Goal: Task Accomplishment & Management: Complete application form

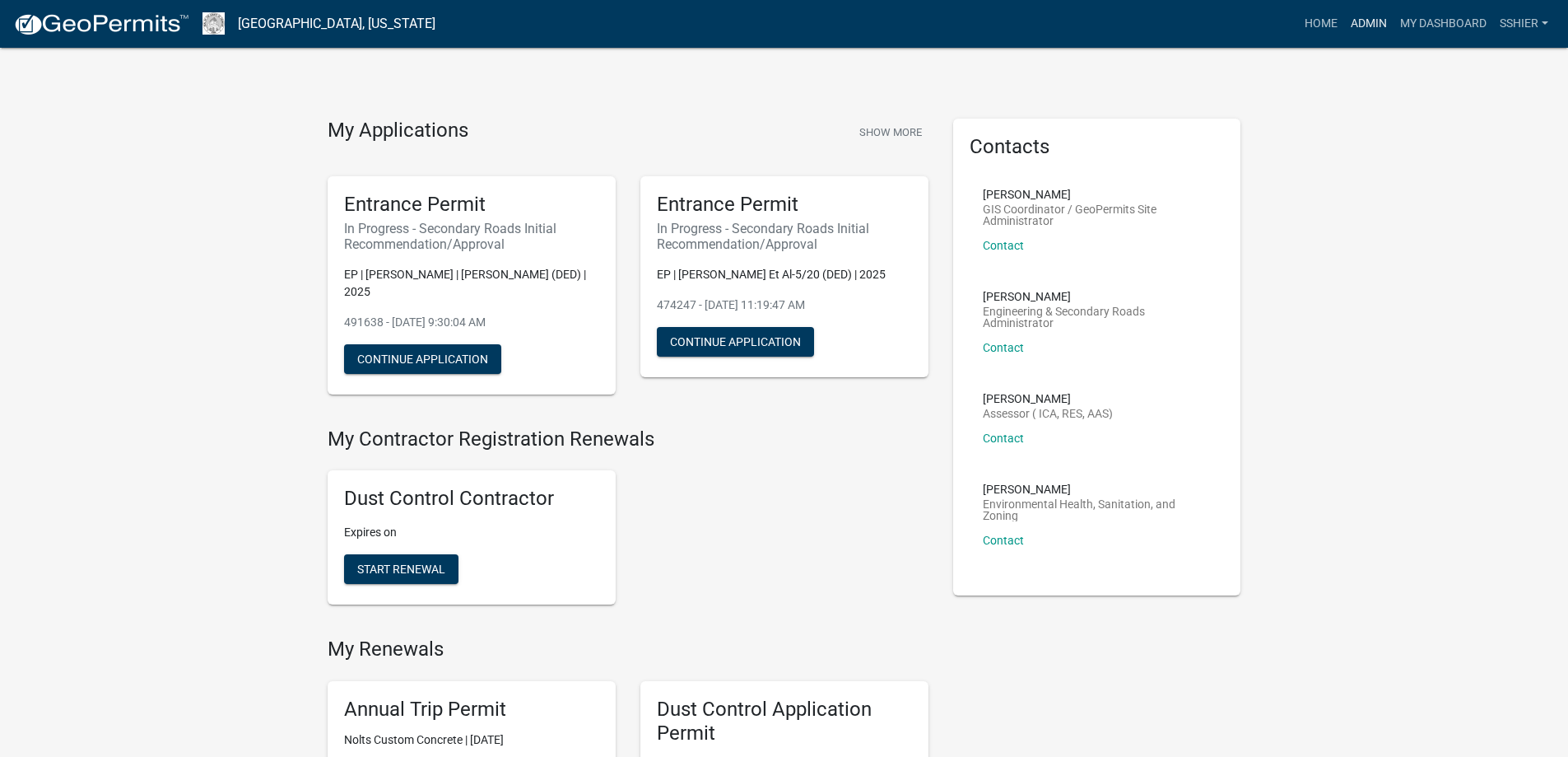
click at [1370, 29] on link "Admin" at bounding box center [1369, 24] width 50 height 32
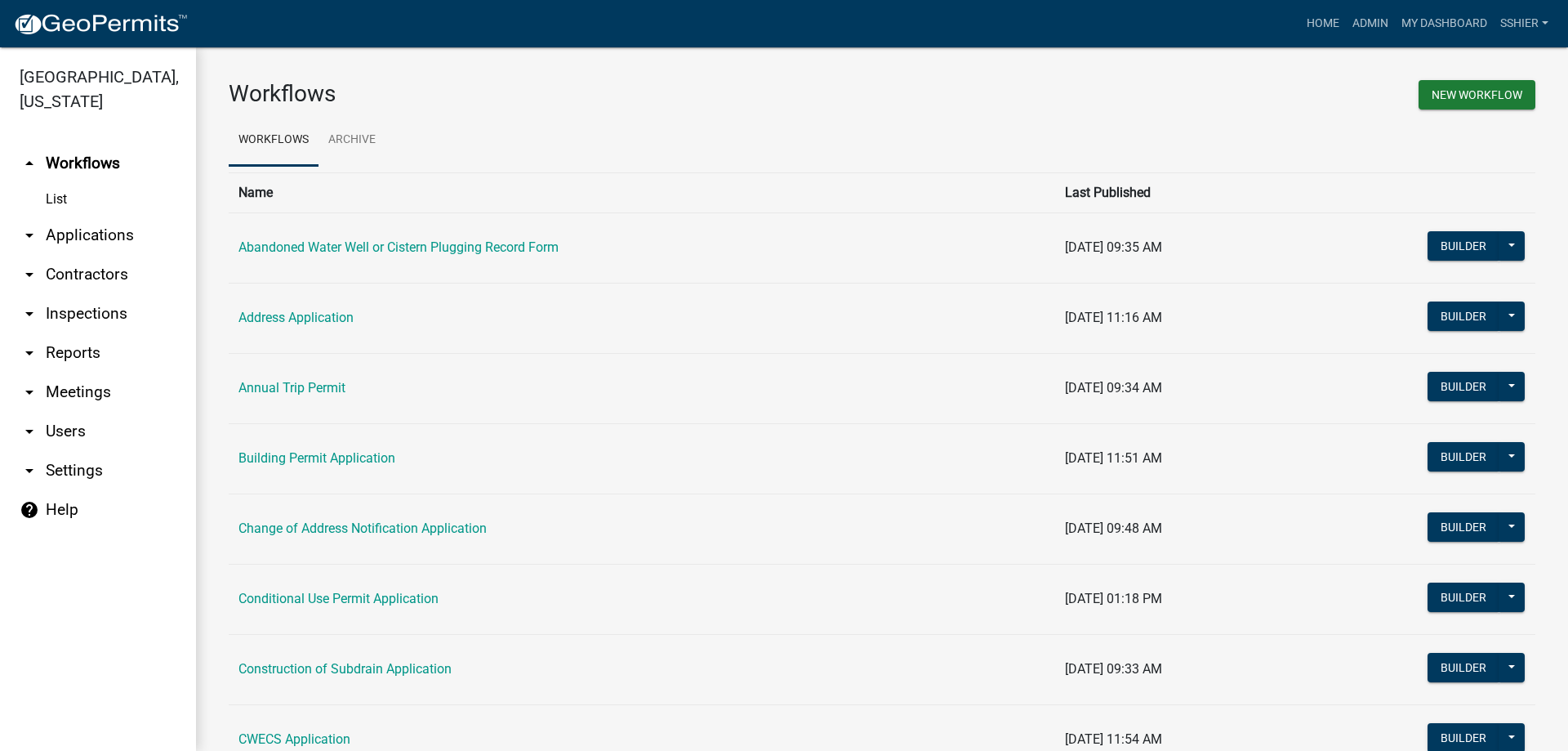
click at [81, 215] on link "arrow_drop_down Applications" at bounding box center [97, 235] width 196 height 39
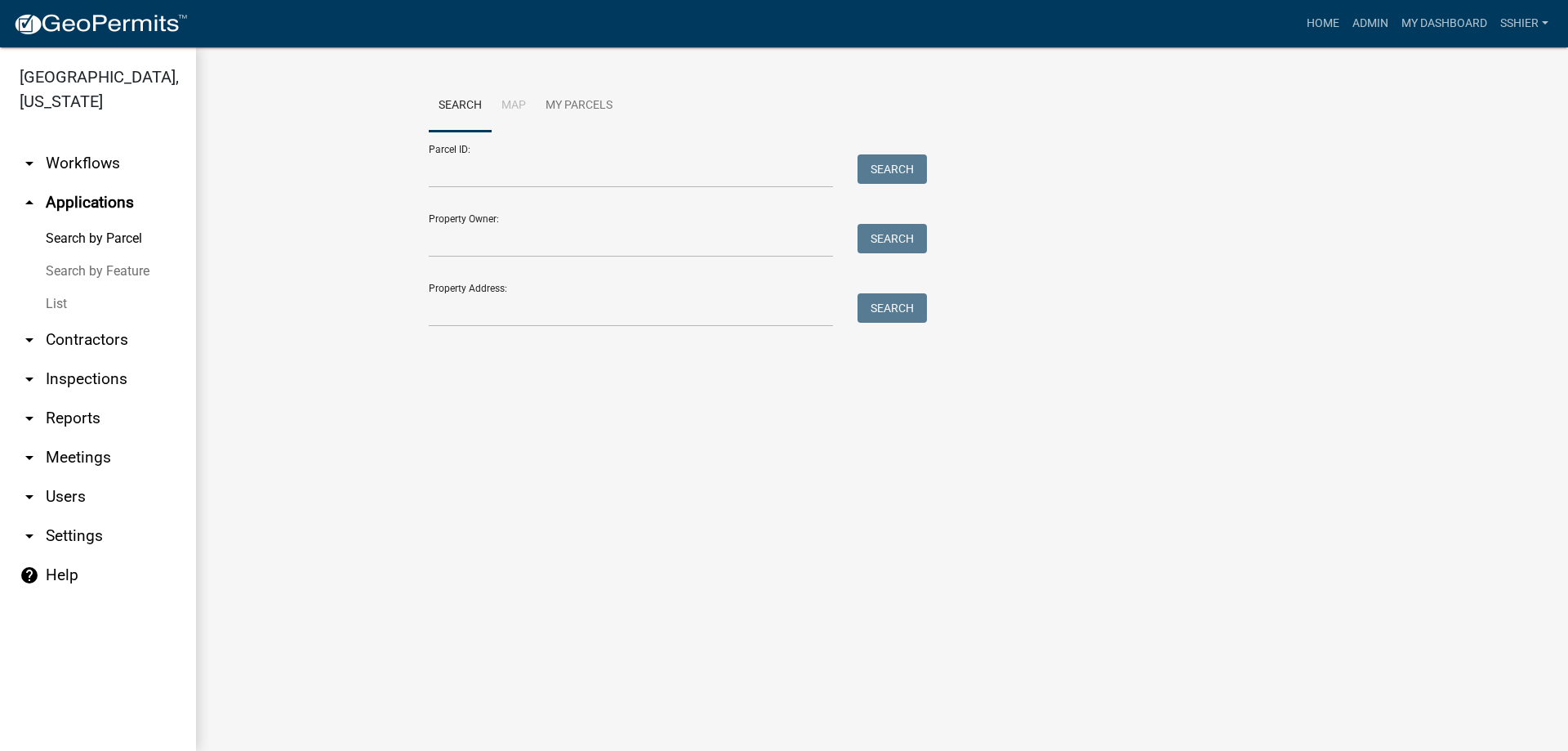
click at [68, 288] on link "List" at bounding box center [97, 304] width 196 height 32
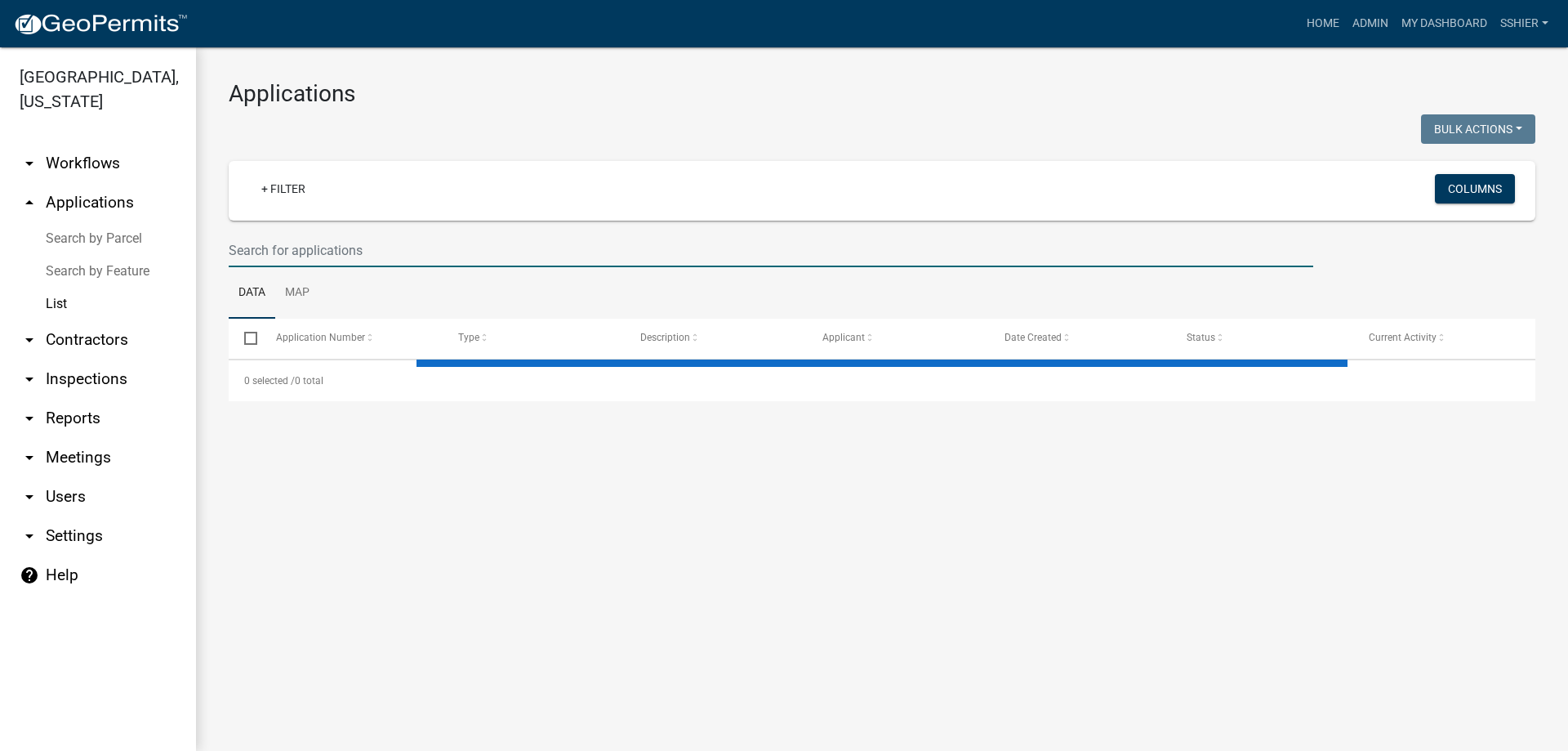
click at [254, 254] on input "text" at bounding box center [772, 251] width 1085 height 33
select select "3: 100"
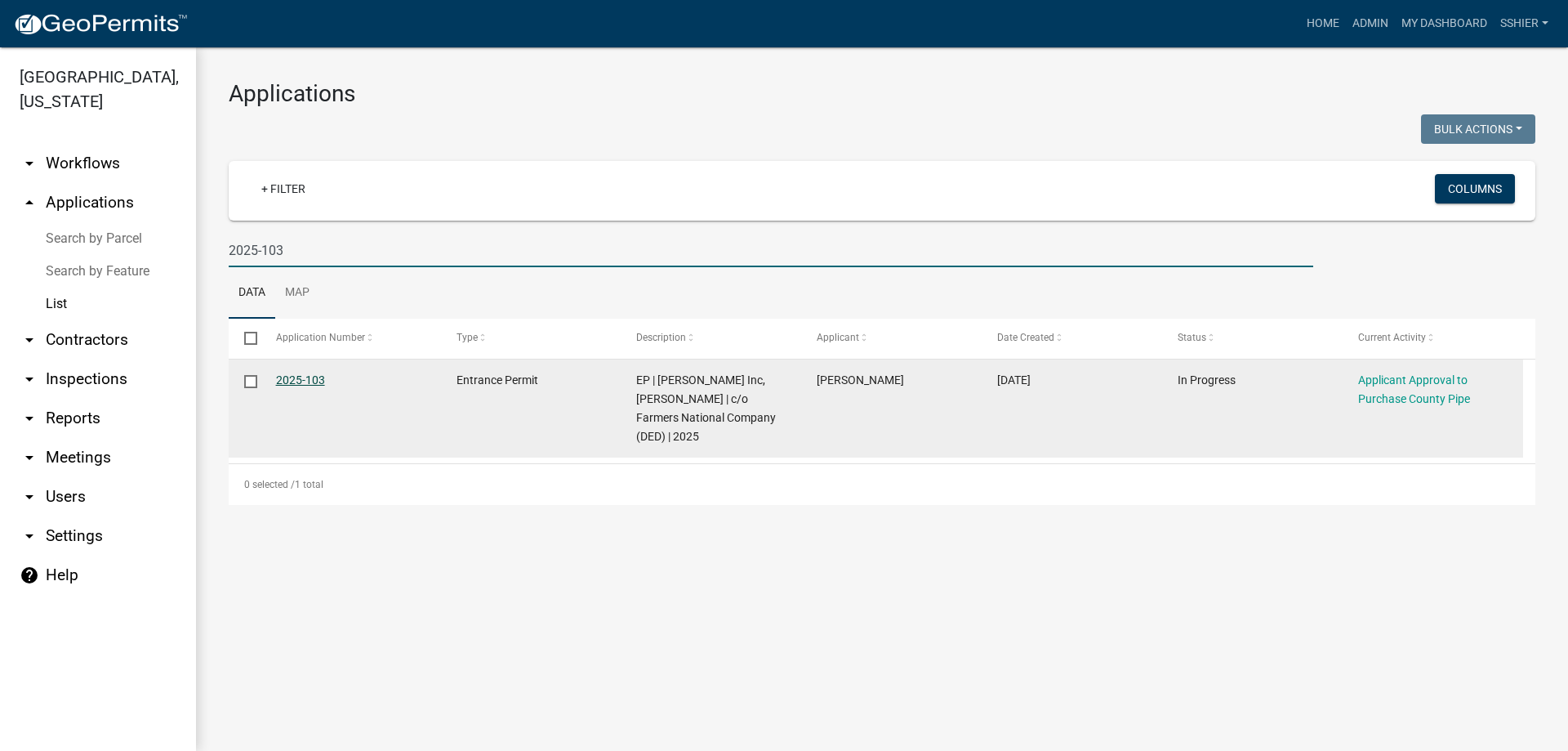
type input "2025-103"
click at [300, 378] on link "2025-103" at bounding box center [301, 379] width 49 height 13
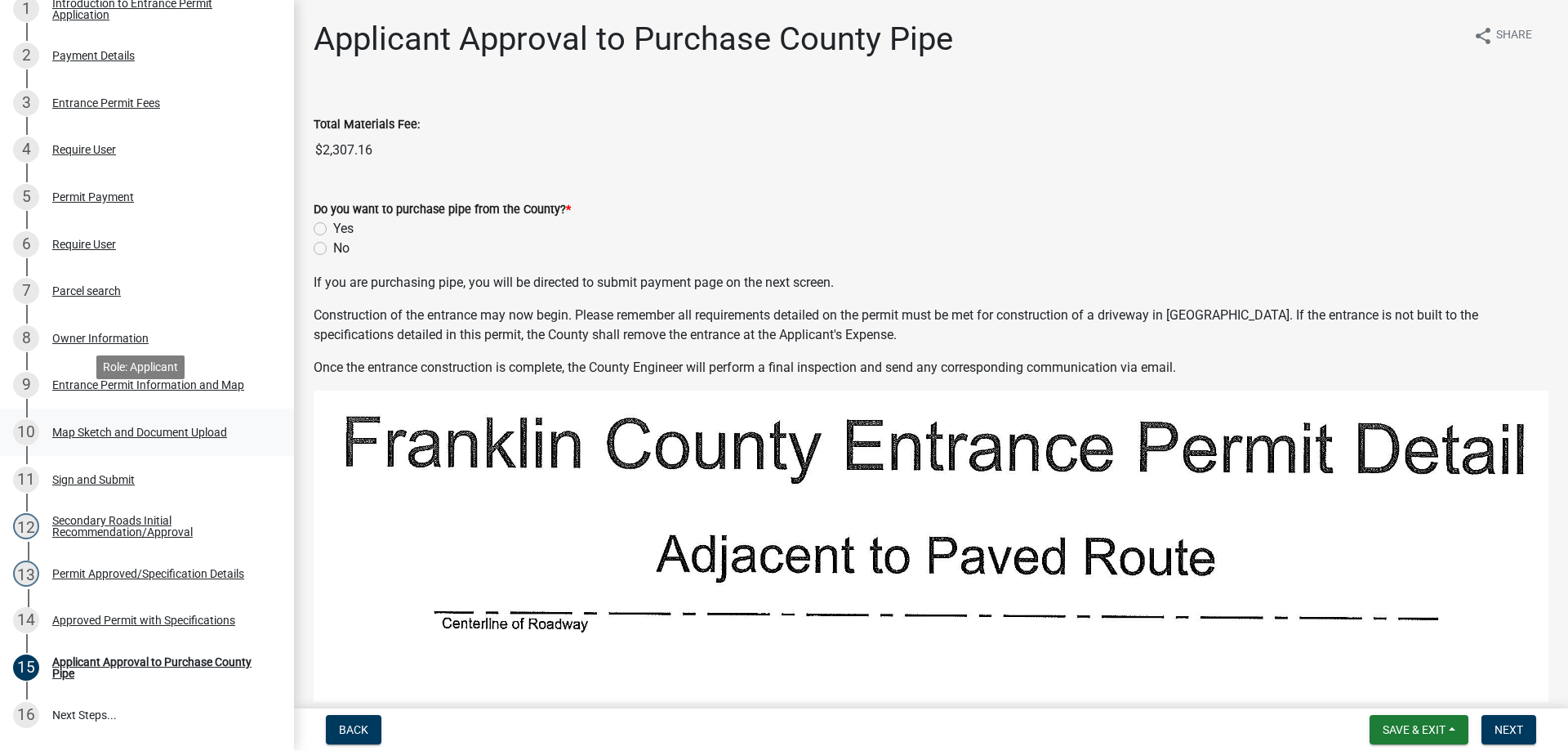
scroll to position [326, 0]
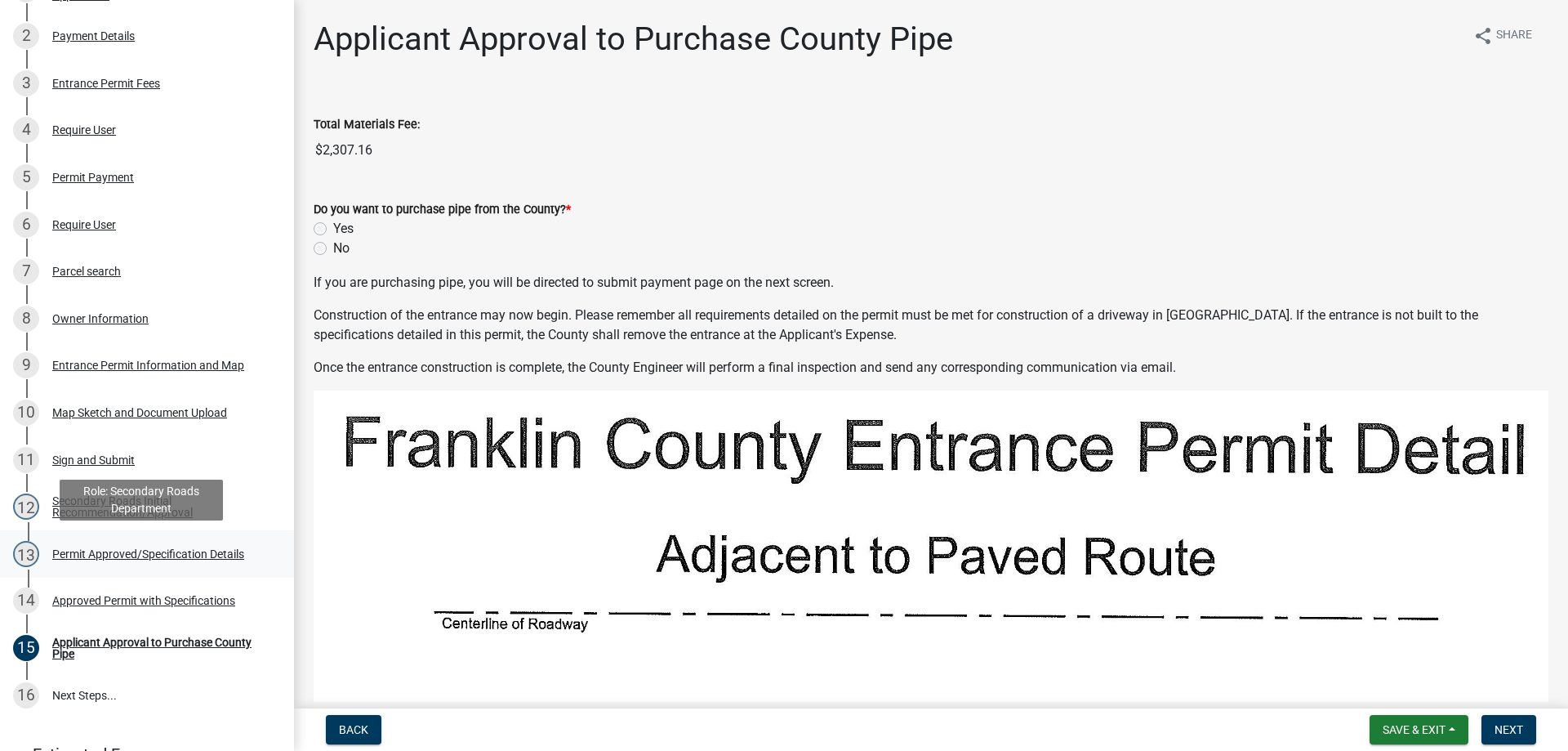
click at [116, 546] on div "13 Permit Approved/Specification Details" at bounding box center [140, 553] width 255 height 27
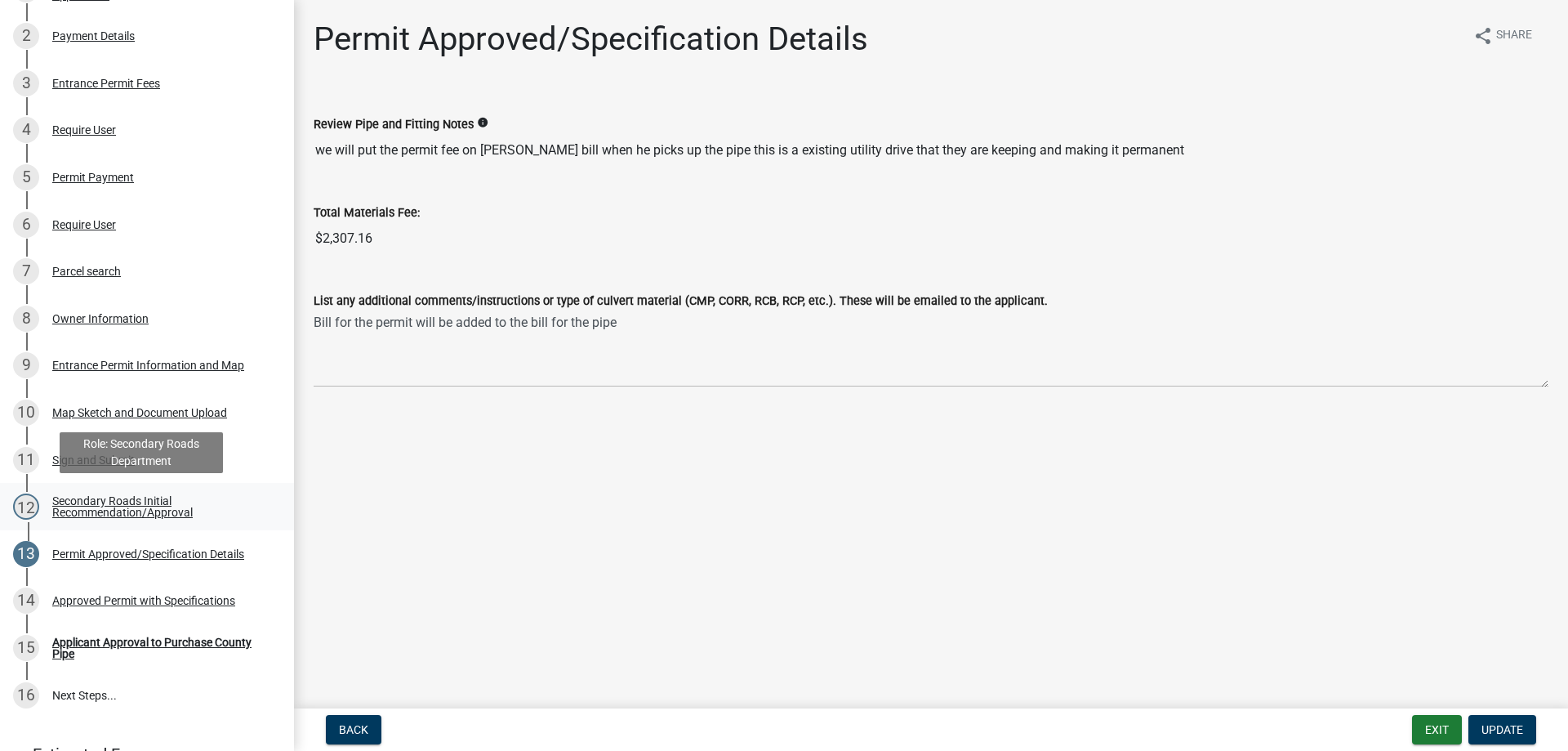
click at [107, 500] on div "Secondary Roads Initial Recommendation/Approval" at bounding box center [159, 506] width 215 height 23
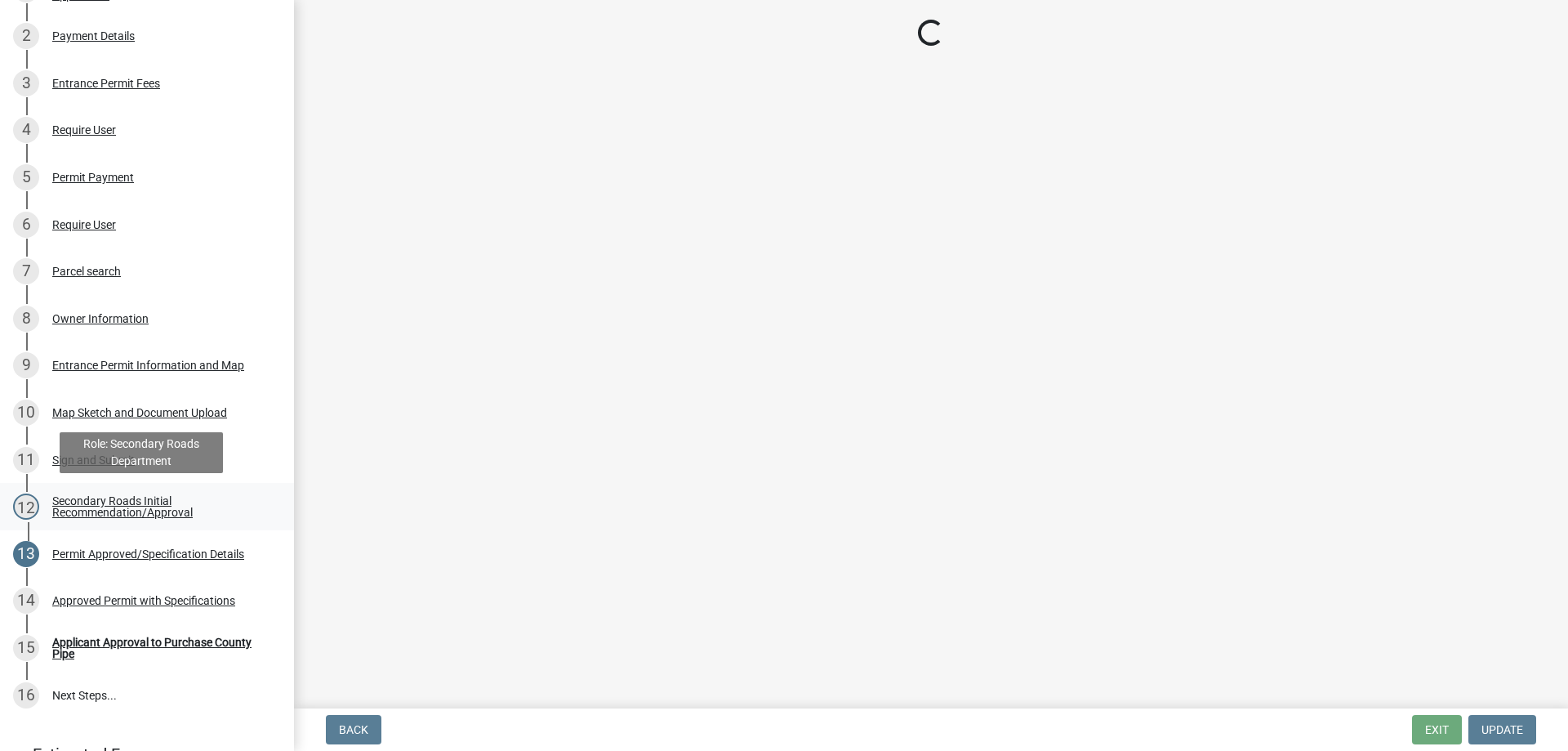
select select "dee517e8-0e62-40b5-bc26-783992f2326f"
select select "5afaf09b-3bdf-4929-aa3d-689357073043"
select select "67b5523f-b695-4451-84c2-e4904f619367"
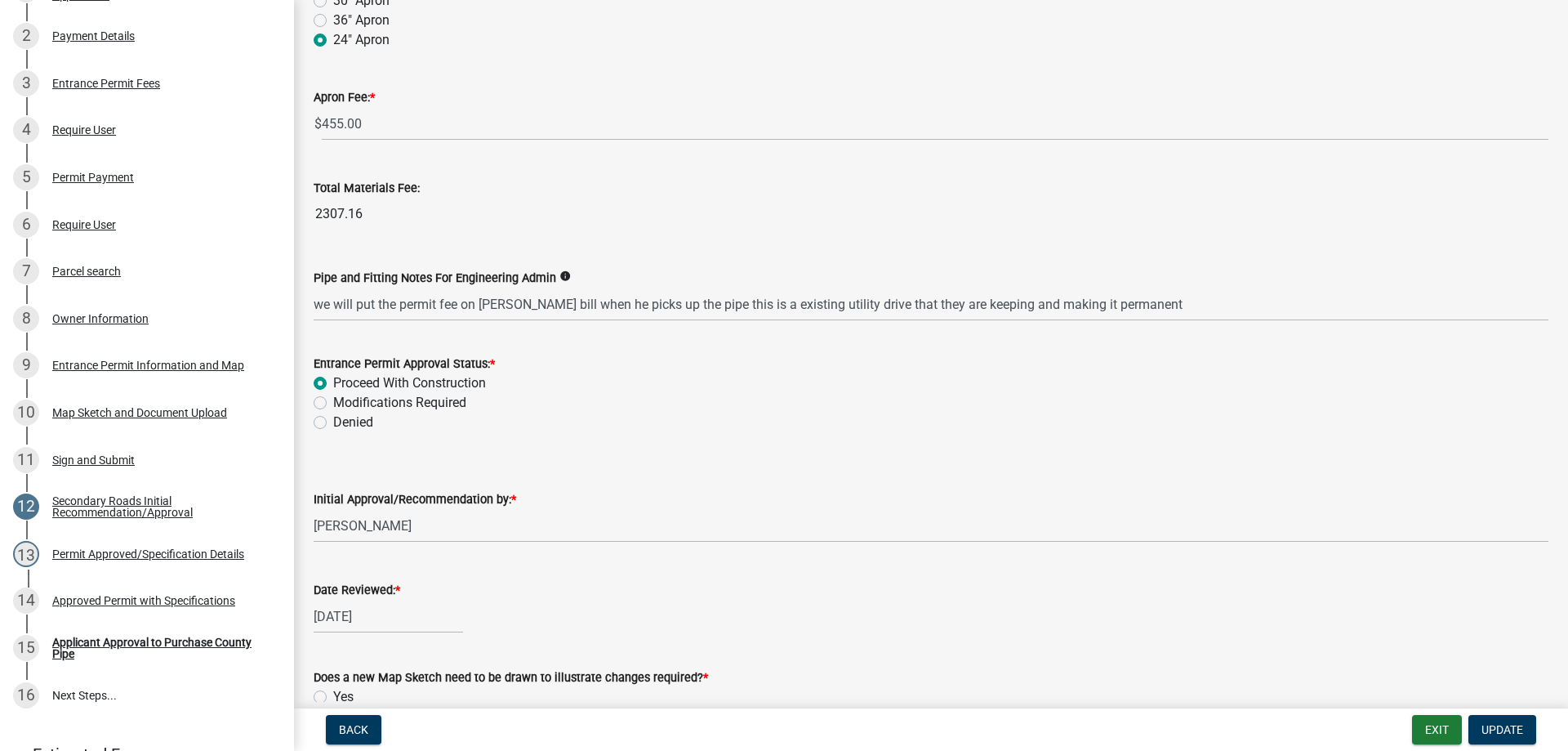
scroll to position [1163, 0]
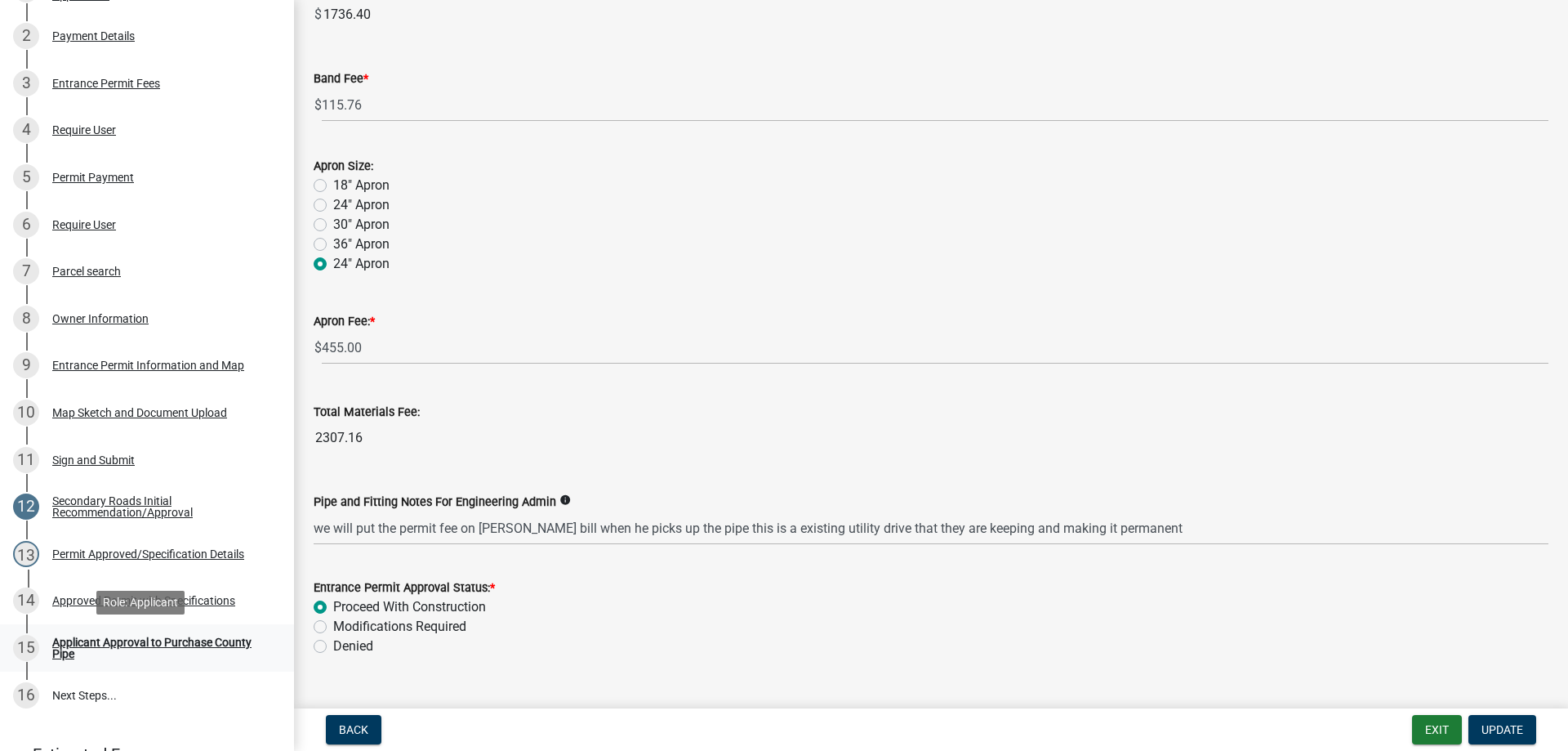
click at [70, 650] on div "Applicant Approval to Purchase County Pipe" at bounding box center [159, 647] width 215 height 23
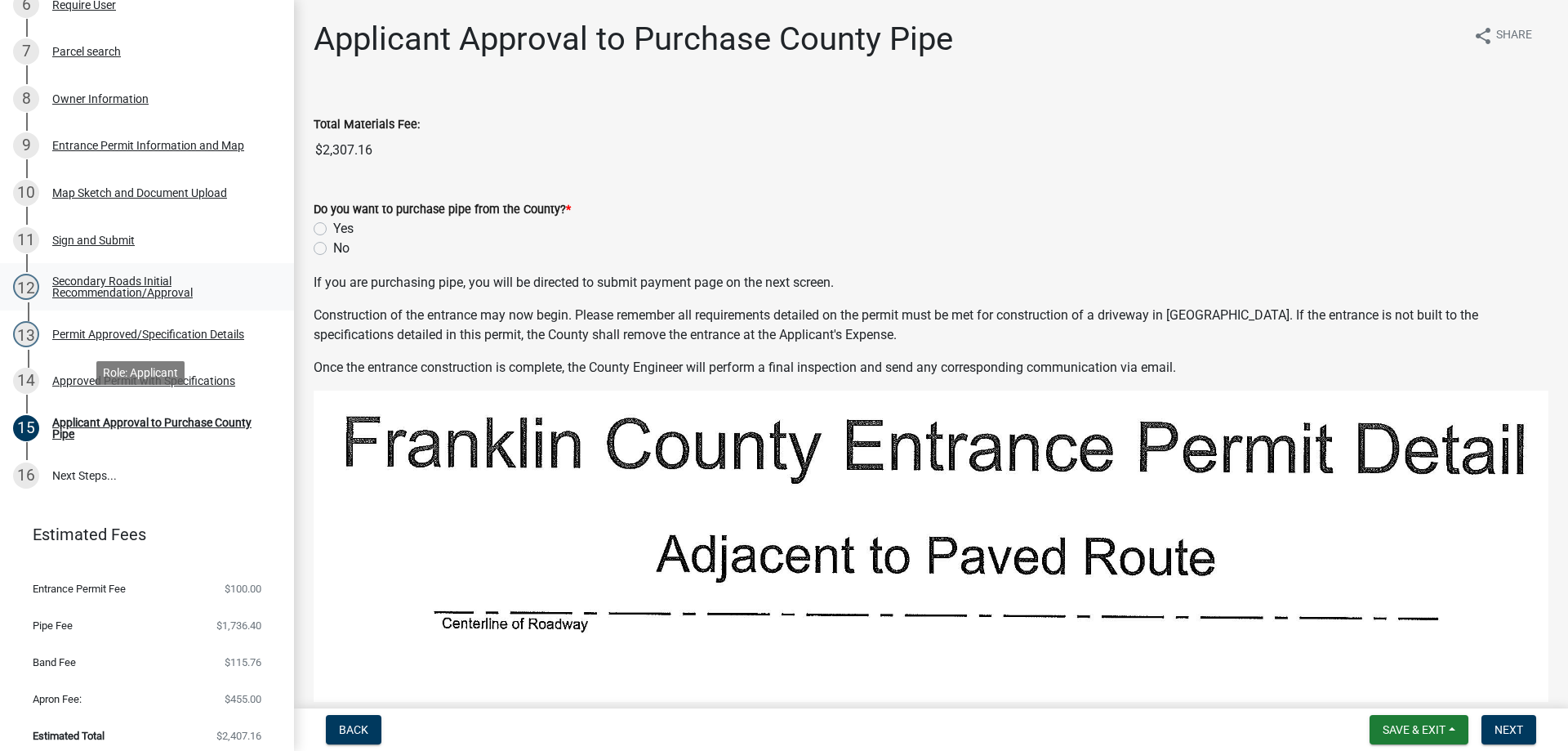
scroll to position [556, 0]
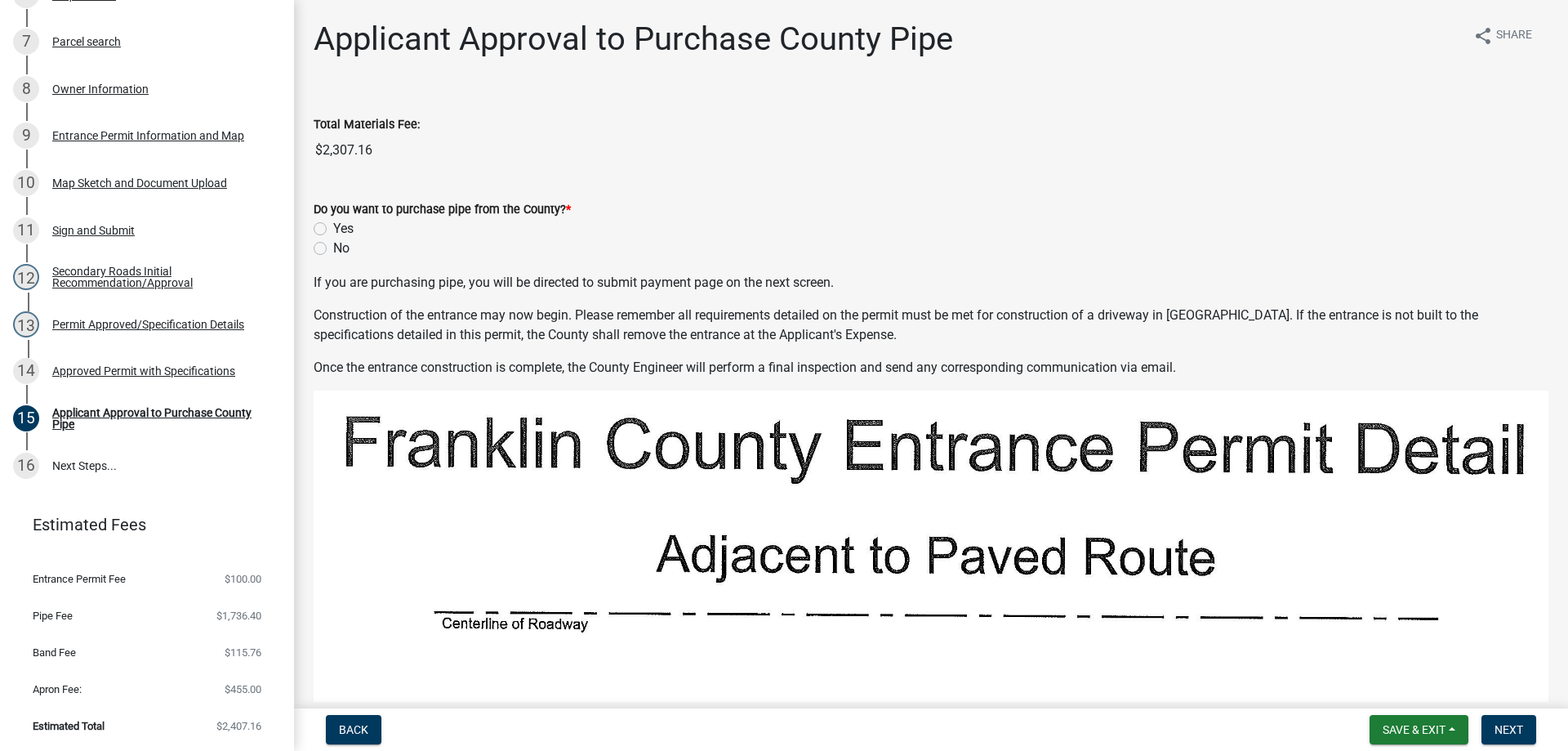
click at [333, 226] on label "Yes" at bounding box center [343, 229] width 21 height 20
click at [333, 226] on input "Yes" at bounding box center [338, 224] width 11 height 11
radio input "true"
click at [1496, 729] on span "Next" at bounding box center [1509, 728] width 29 height 13
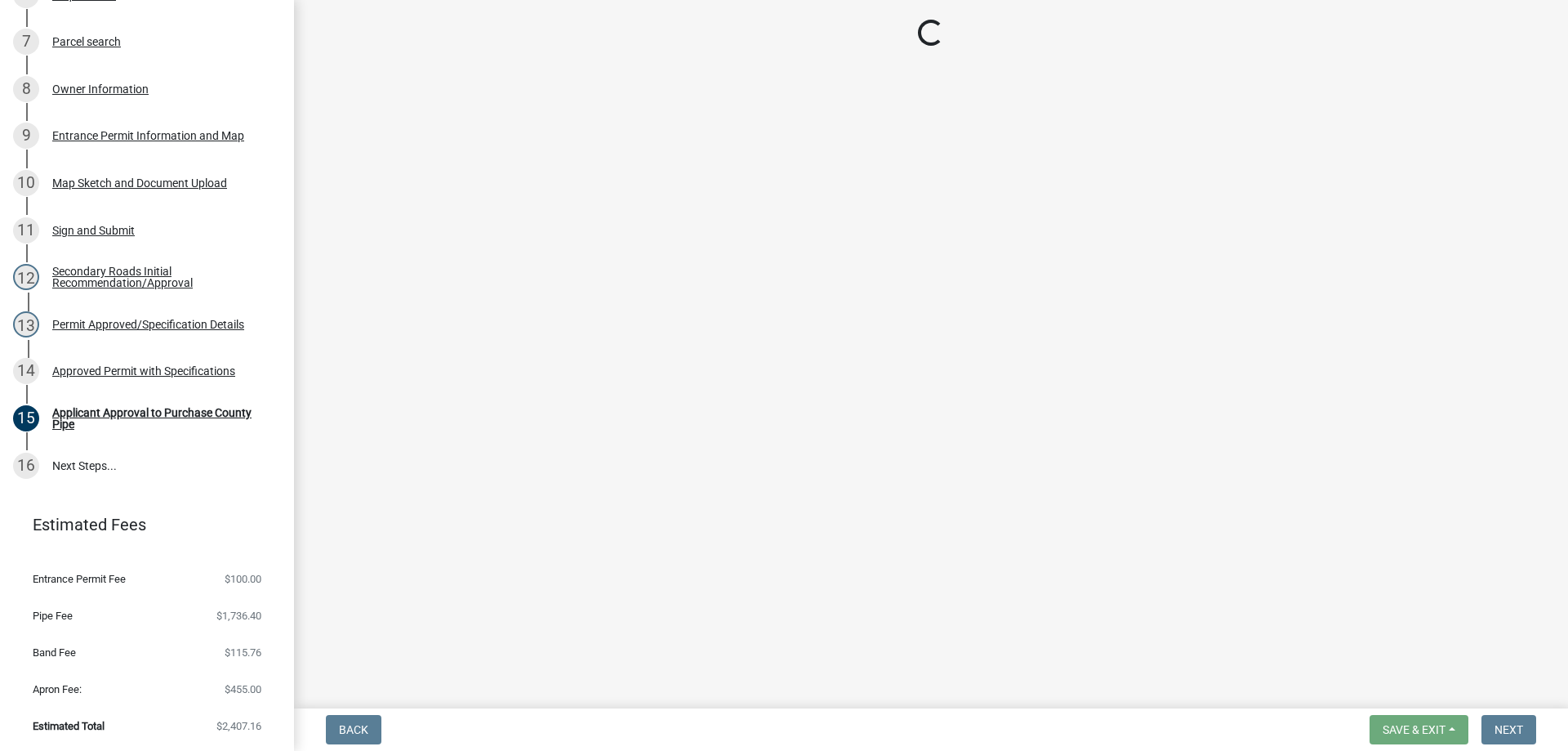
scroll to position [650, 0]
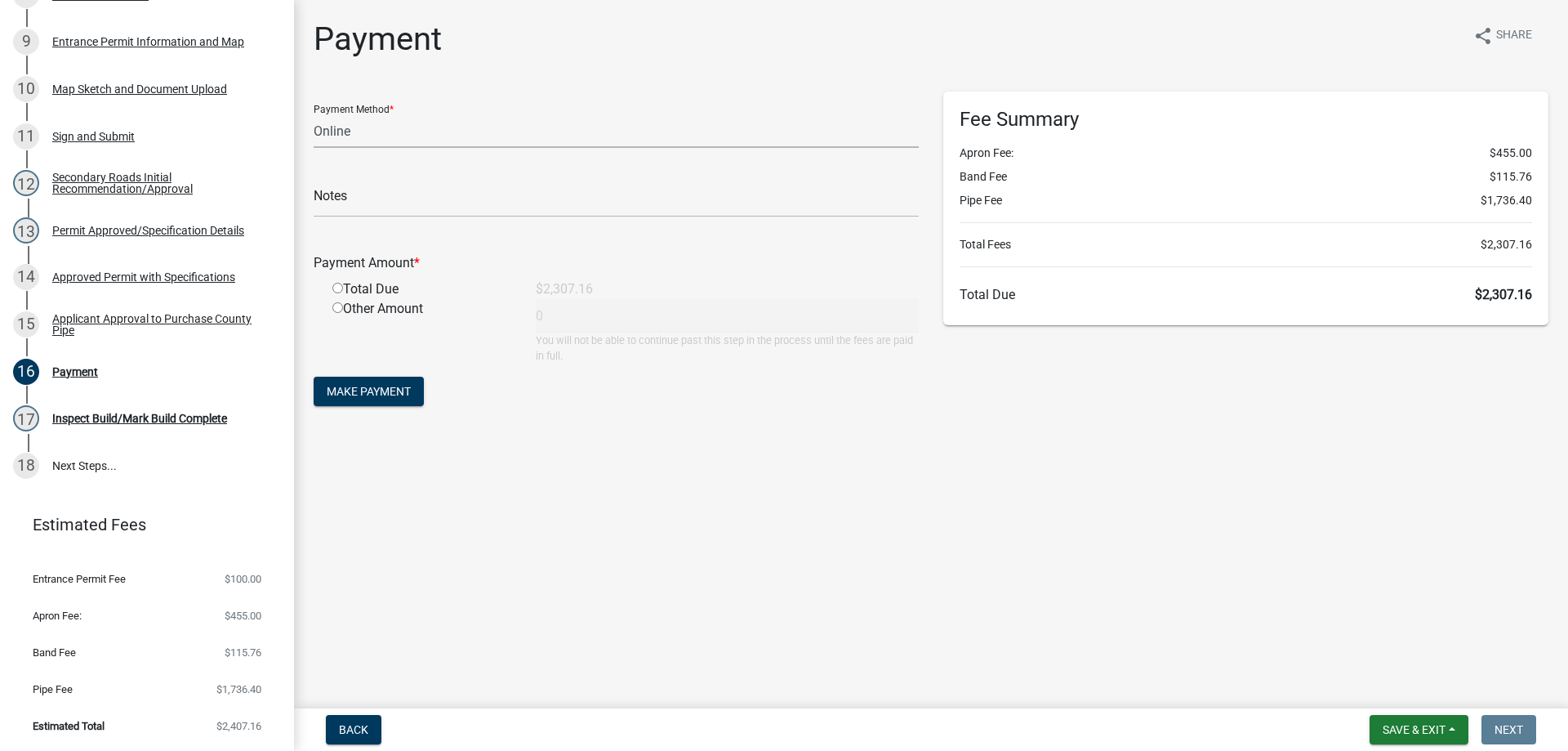
click at [338, 140] on select "Credit Card POS Check Cash Online" at bounding box center [616, 131] width 606 height 33
select select "1: 0"
click at [314, 114] on select "Credit Card POS Check Cash Online" at bounding box center [616, 131] width 606 height 33
click at [325, 207] on input "text" at bounding box center [616, 201] width 606 height 33
type input "3774"
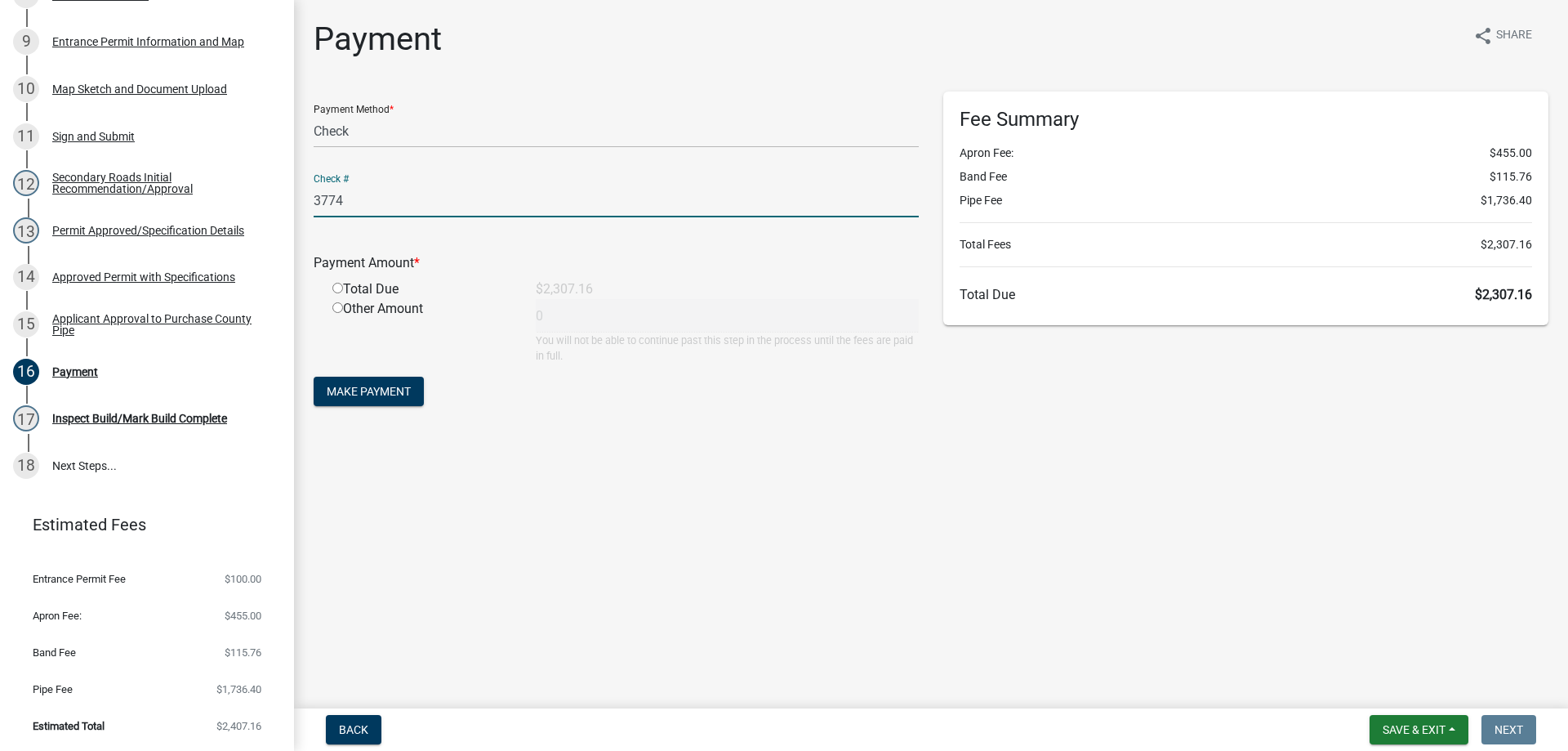
click at [336, 293] on div "Total Due" at bounding box center [422, 289] width 203 height 20
click at [336, 289] on input "radio" at bounding box center [337, 288] width 11 height 11
radio input "true"
type input "2307.16"
click at [371, 389] on span "Make Payment" at bounding box center [369, 390] width 85 height 13
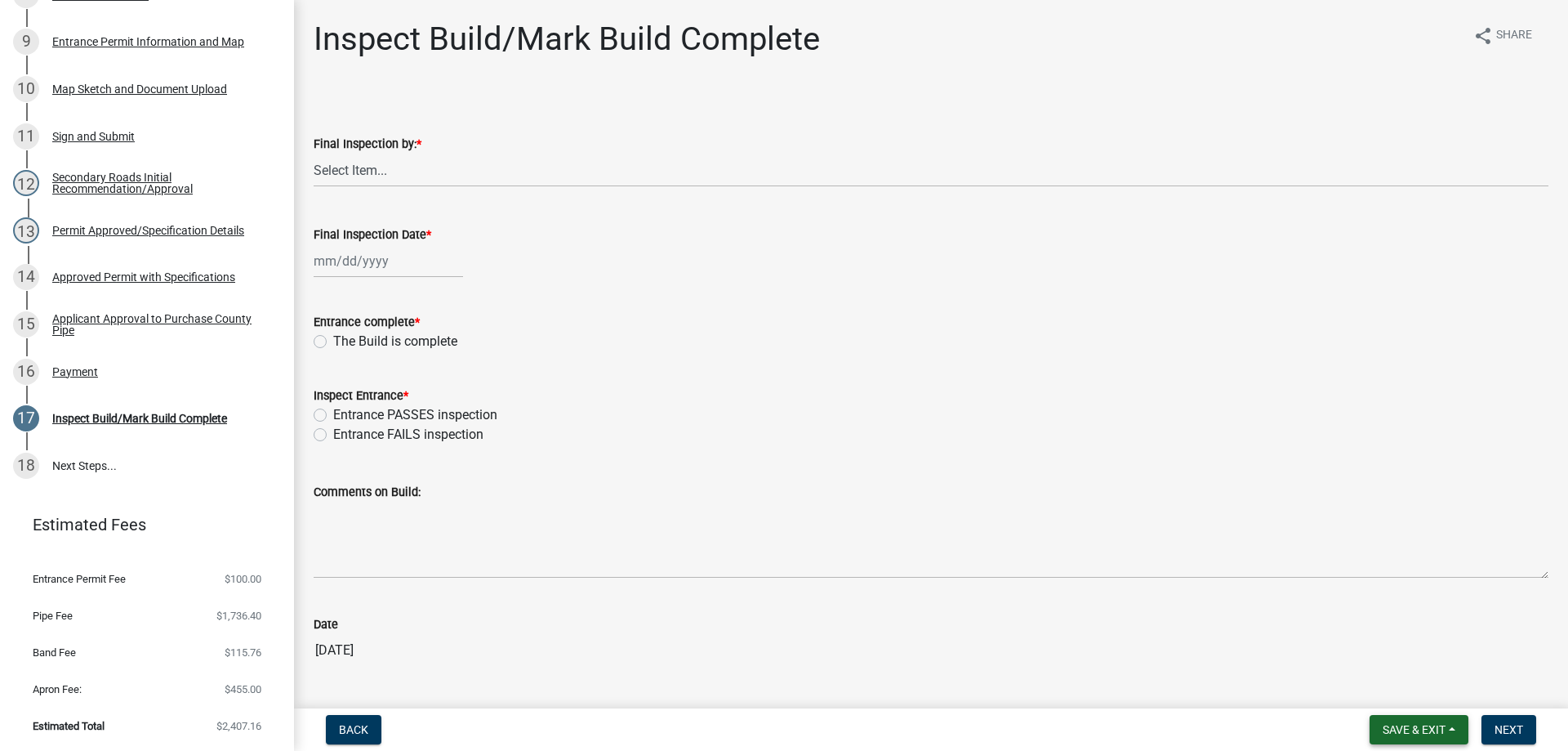
click at [1405, 729] on span "Save & Exit" at bounding box center [1415, 728] width 63 height 13
click at [1403, 692] on button "Save & Exit" at bounding box center [1403, 687] width 131 height 39
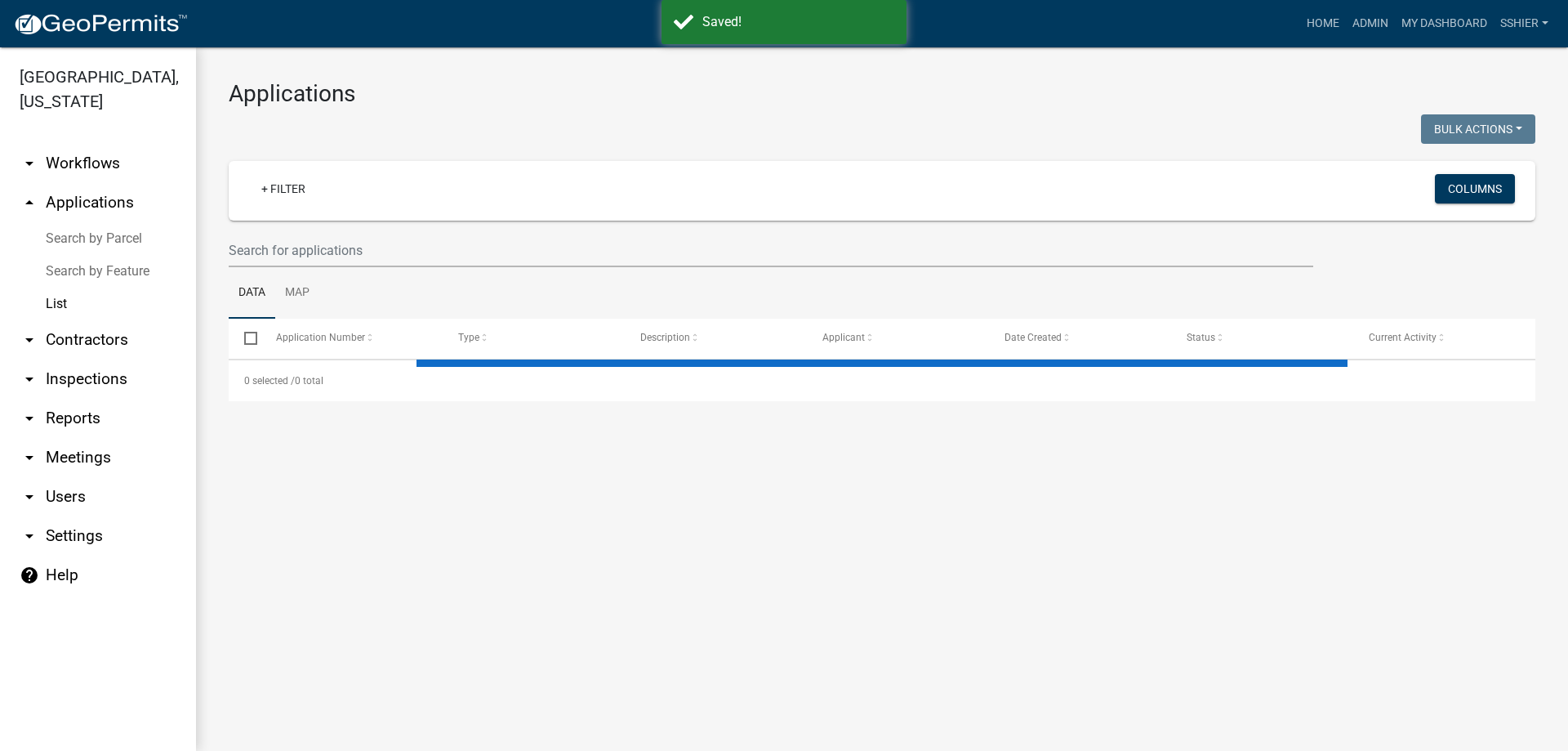
select select "3: 100"
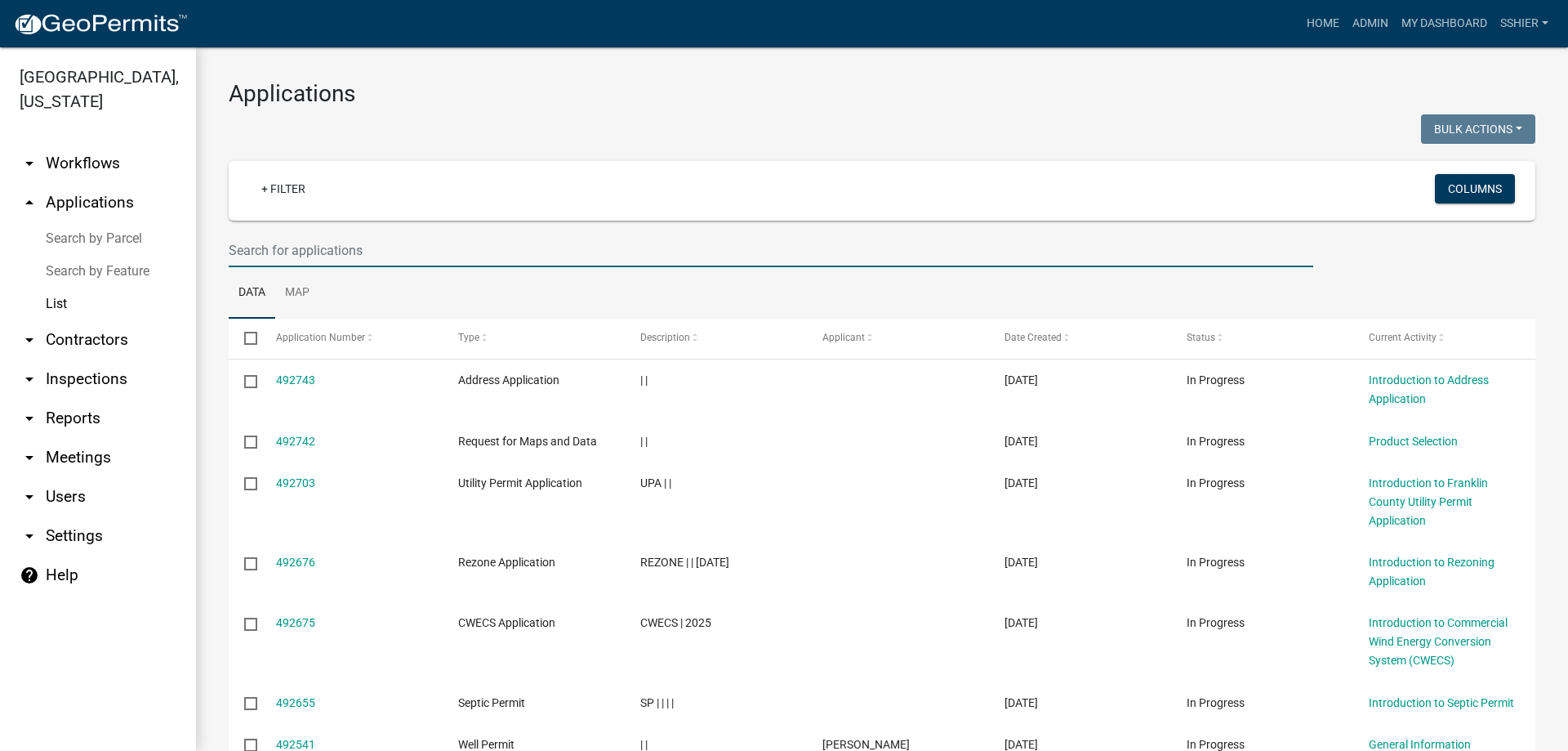
click at [254, 254] on input "text" at bounding box center [772, 251] width 1085 height 33
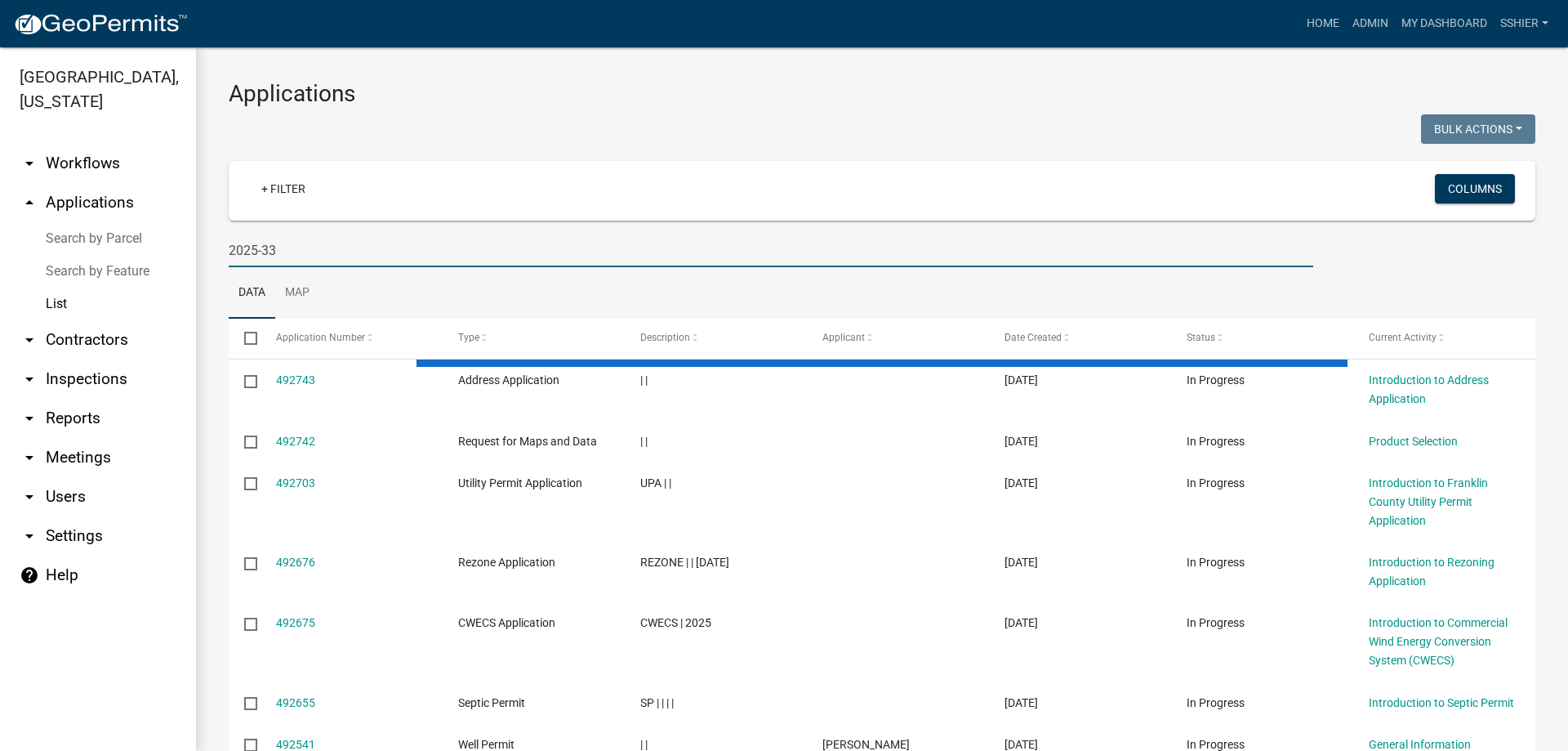
type input "2025-33"
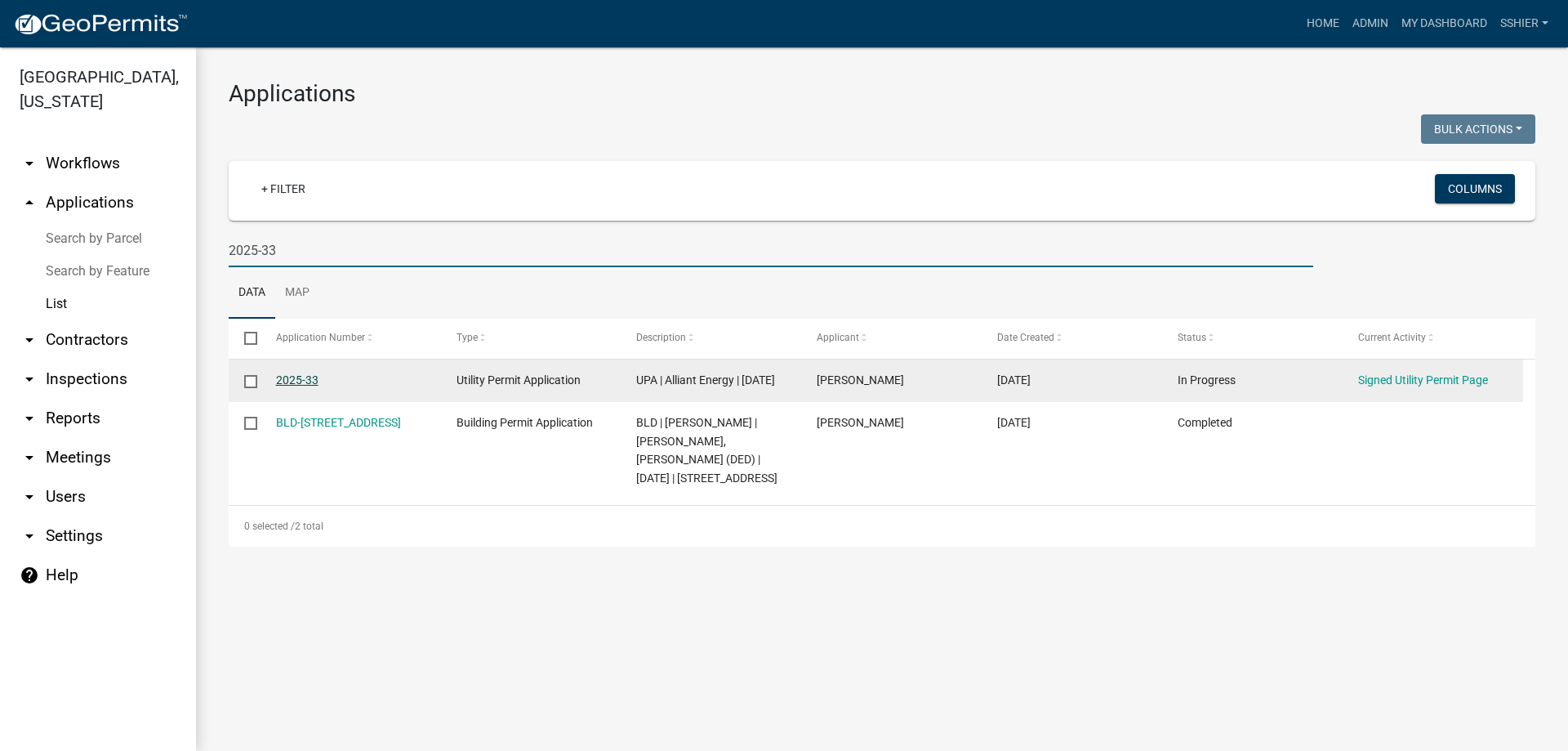
click at [293, 375] on link "2025-33" at bounding box center [297, 379] width 42 height 13
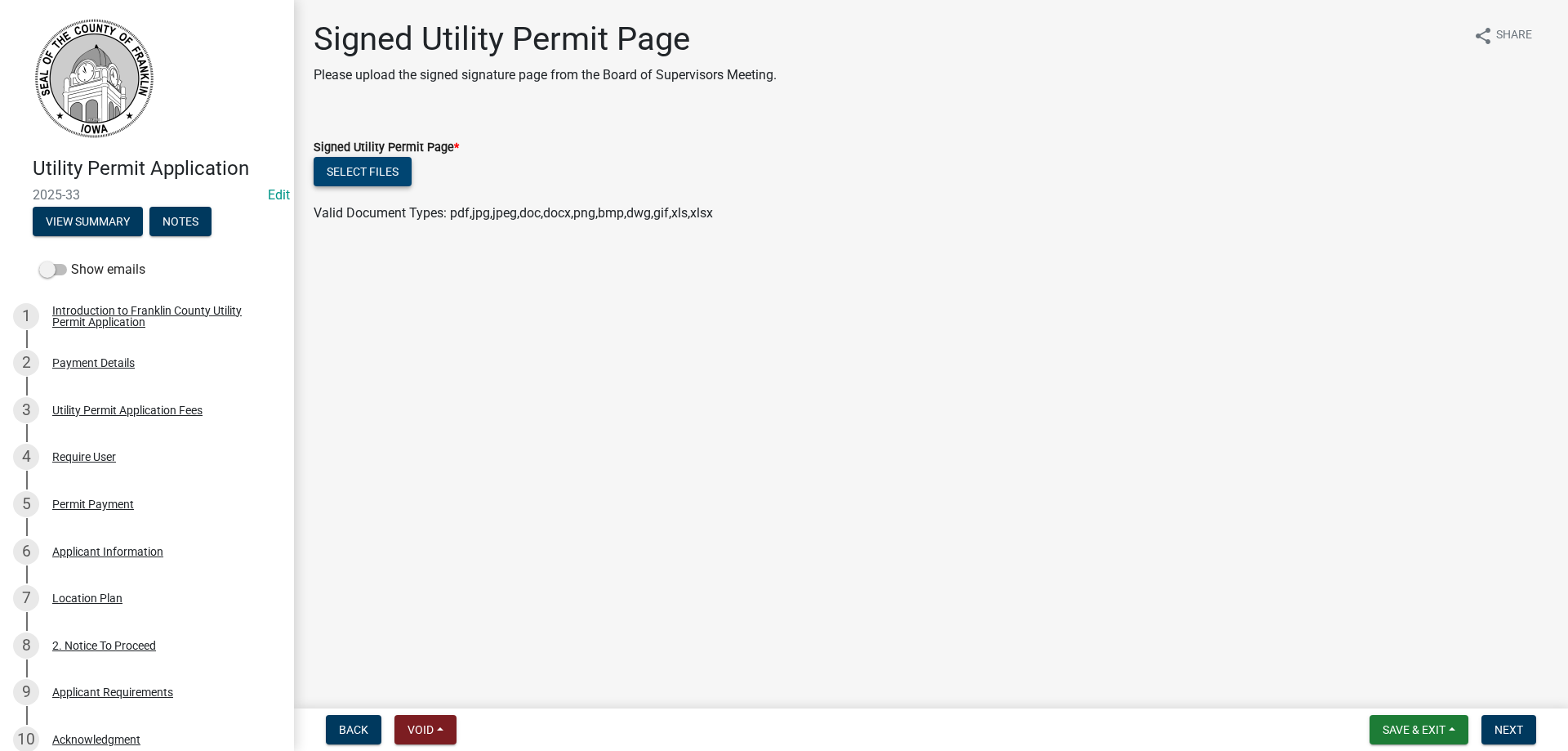
click at [387, 167] on button "Select files" at bounding box center [363, 172] width 98 height 29
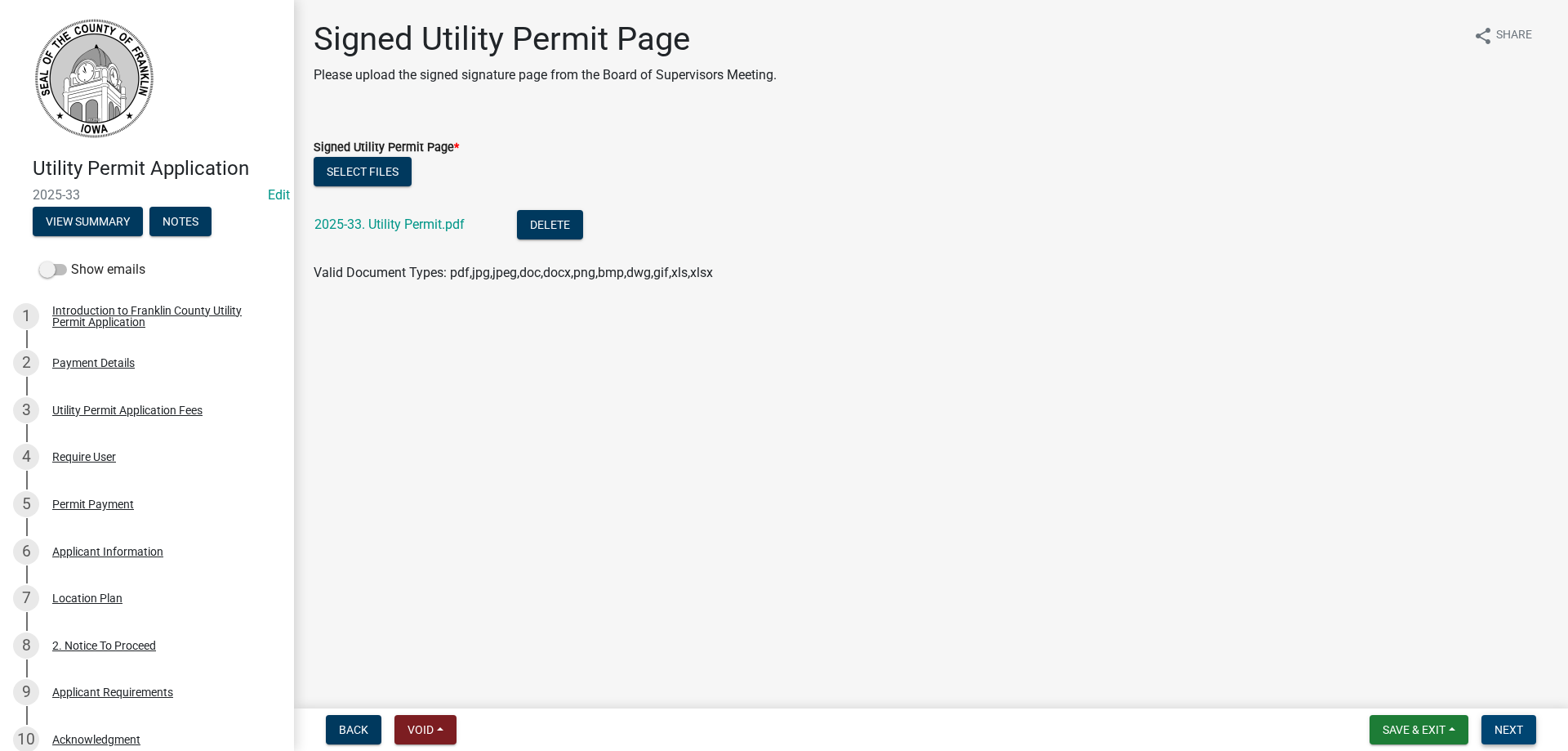
click at [1500, 734] on span "Next" at bounding box center [1509, 728] width 29 height 13
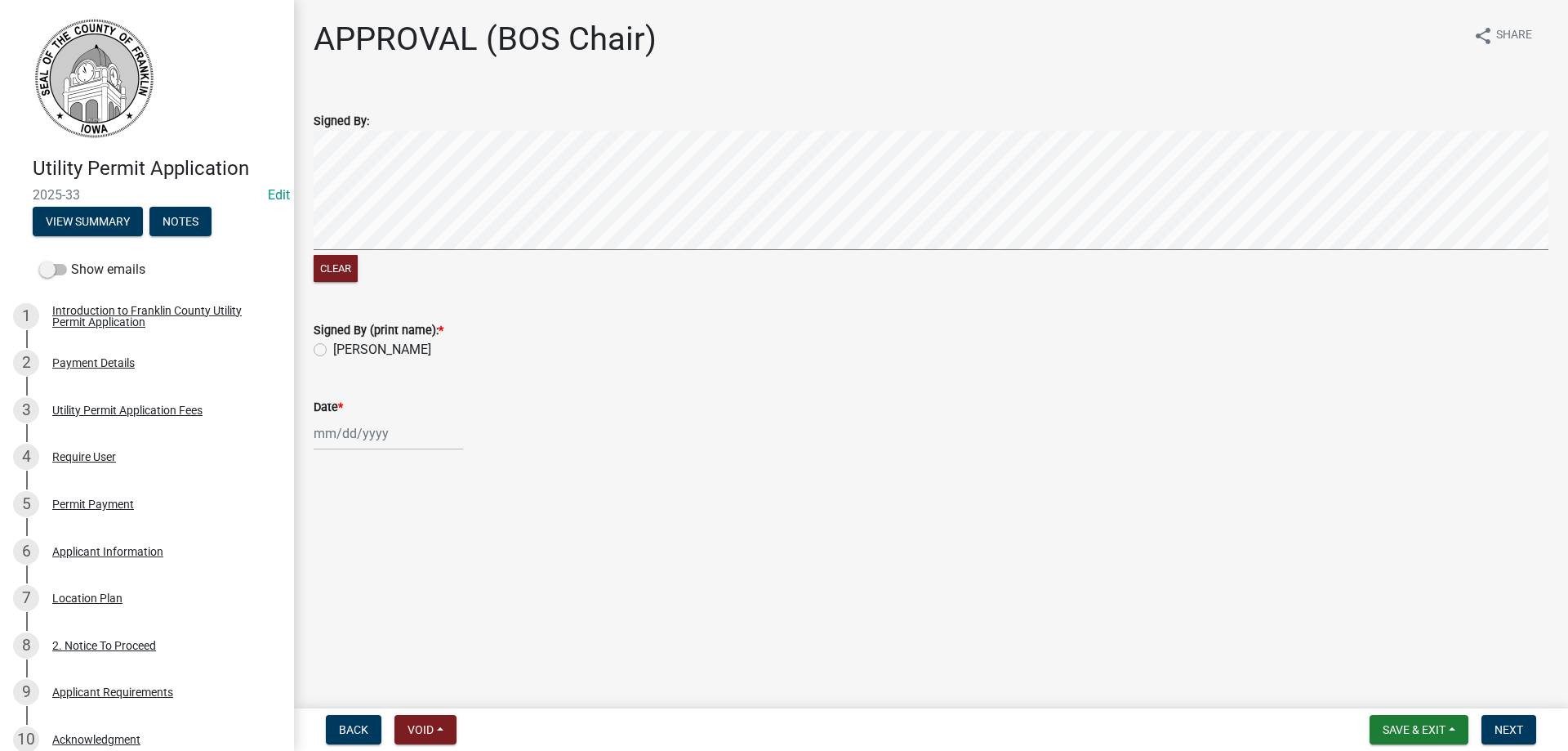
click at [333, 349] on label "[PERSON_NAME]" at bounding box center [382, 350] width 98 height 20
click at [333, 349] on input "[PERSON_NAME]" at bounding box center [338, 345] width 11 height 11
radio input "true"
click at [328, 432] on div at bounding box center [388, 433] width 149 height 33
select select "10"
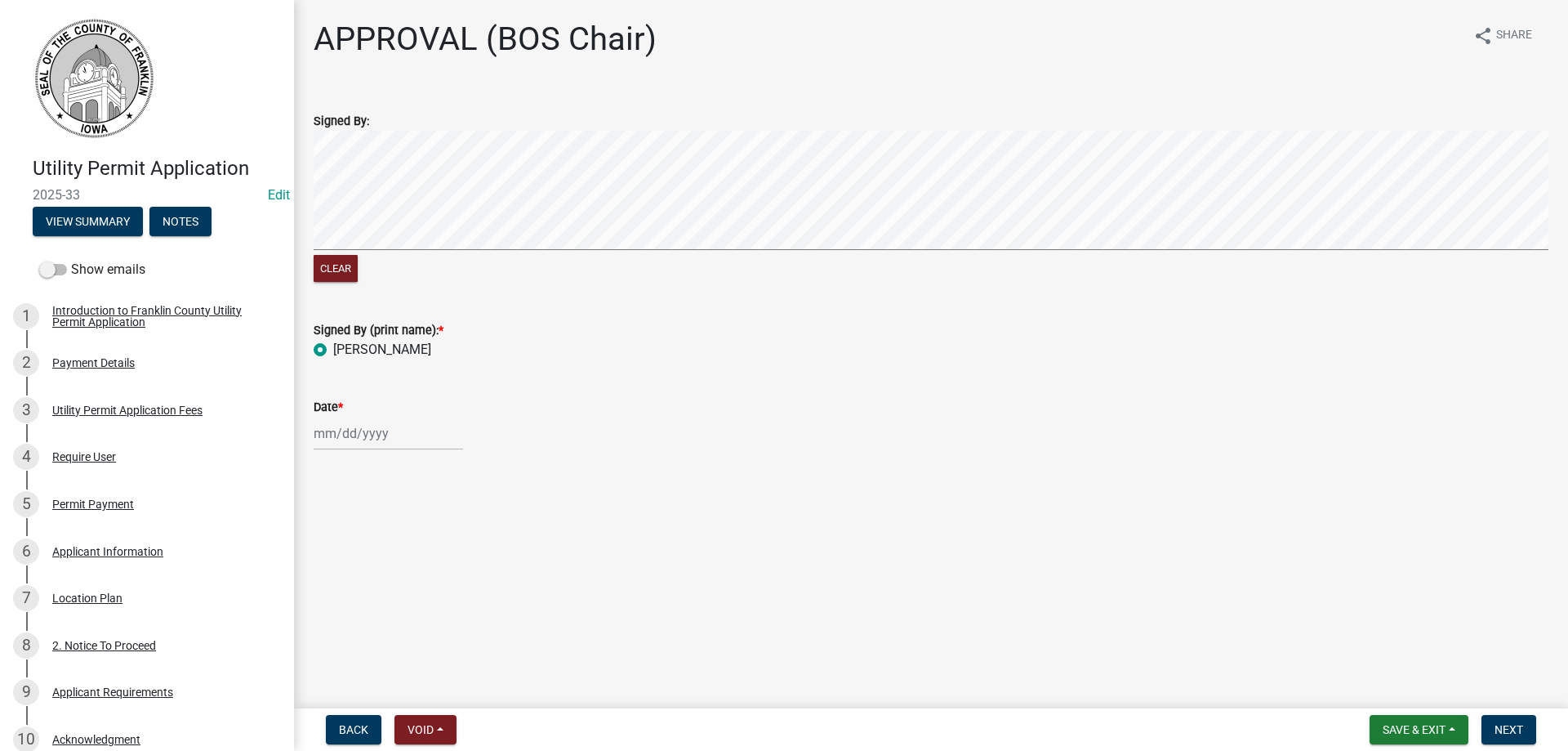
select select "2025"
click at [335, 574] on div "13" at bounding box center [329, 572] width 27 height 27
type input "[DATE]"
click at [1508, 727] on span "Next" at bounding box center [1509, 728] width 29 height 13
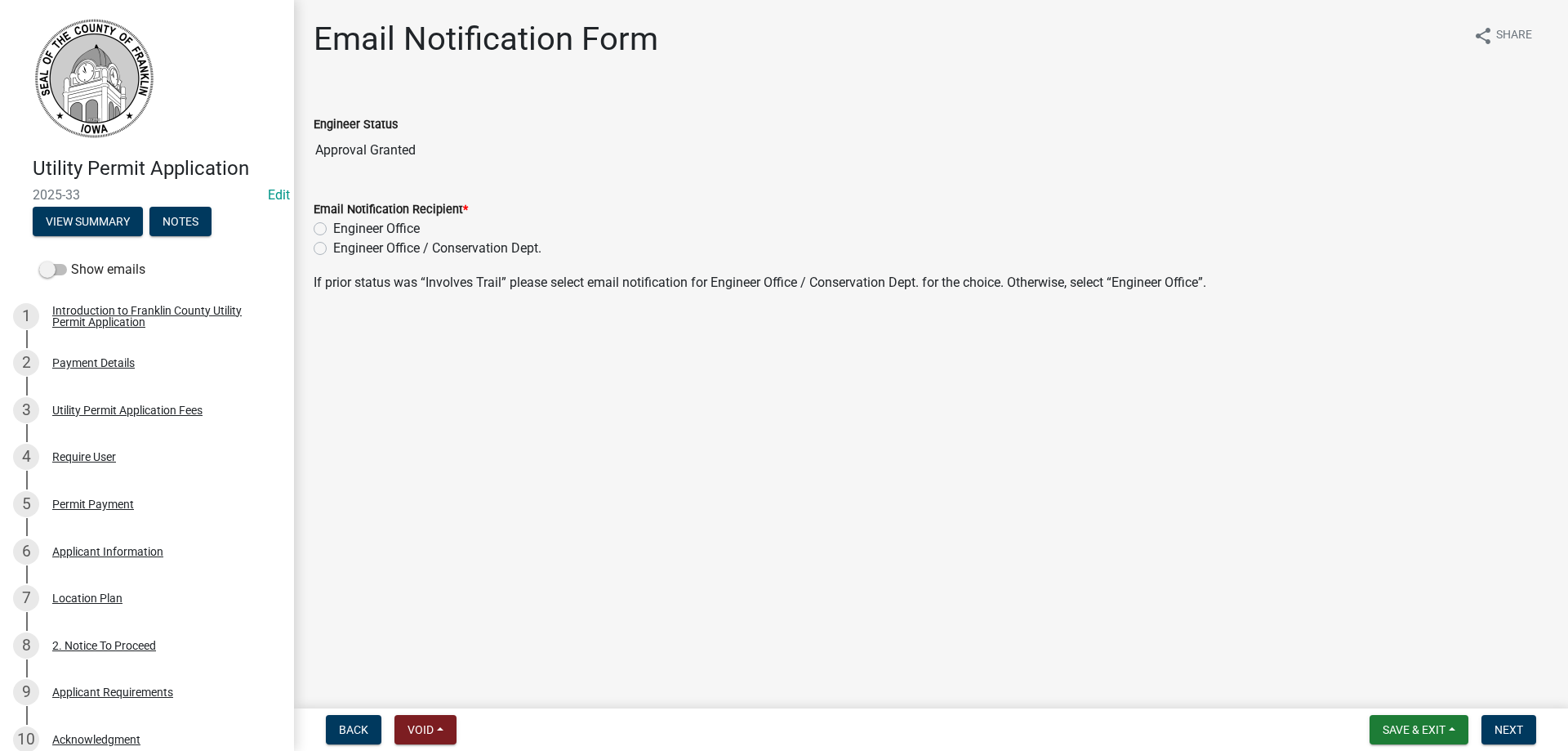
click at [326, 229] on div "Engineer Office" at bounding box center [931, 229] width 1235 height 20
click at [333, 234] on label "Engineer Office" at bounding box center [377, 229] width 87 height 20
click at [333, 230] on input "Engineer Office" at bounding box center [338, 224] width 11 height 11
radio input "true"
click at [1517, 726] on span "Next" at bounding box center [1509, 728] width 29 height 13
